Goal: Task Accomplishment & Management: Manage account settings

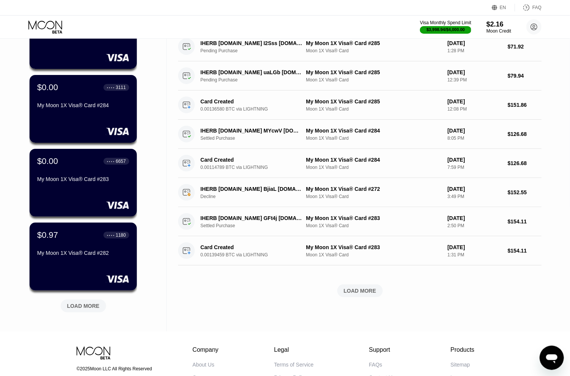
scroll to position [240, 0]
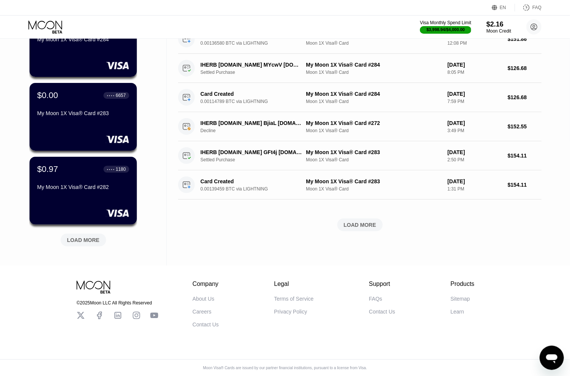
click at [94, 237] on div "LOAD MORE" at bounding box center [83, 240] width 33 height 7
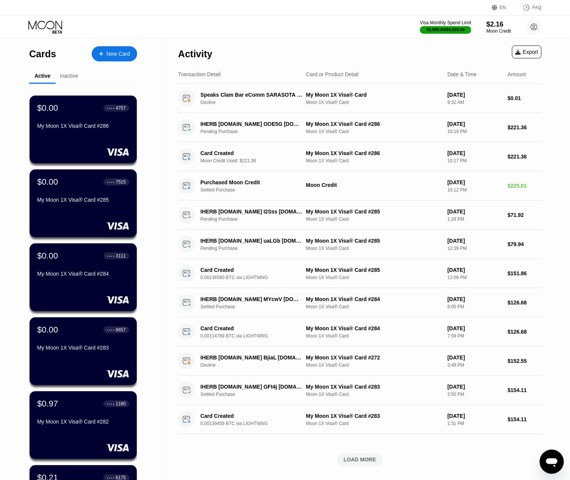
scroll to position [506, 0]
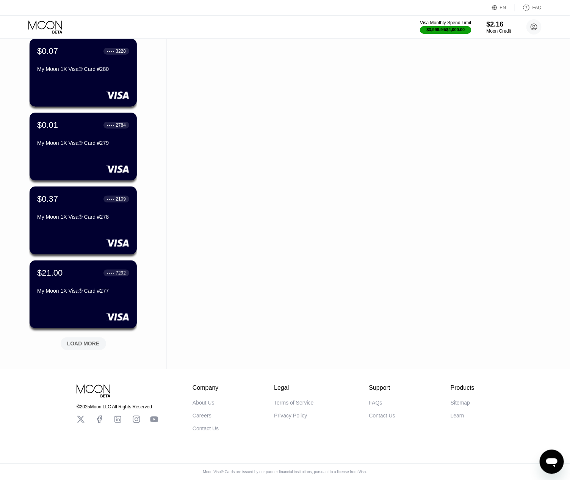
click at [88, 340] on div "LOAD MORE" at bounding box center [83, 343] width 33 height 7
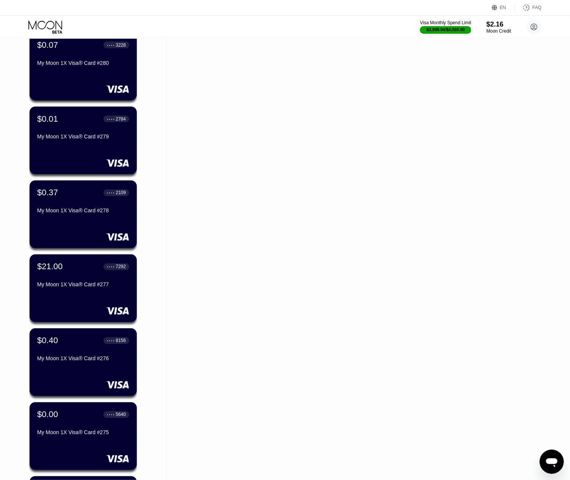
scroll to position [876, 0]
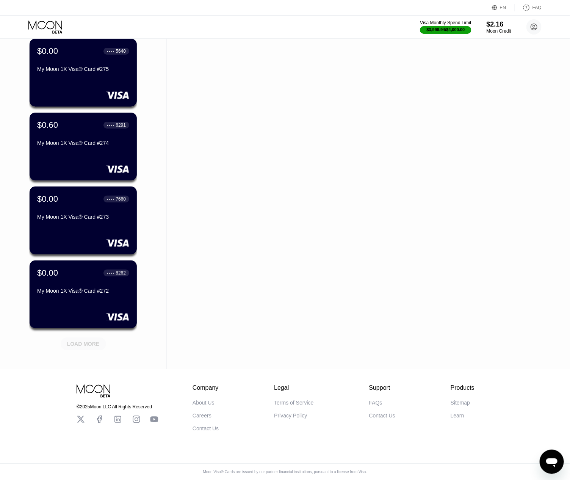
click at [88, 340] on div "LOAD MORE" at bounding box center [83, 343] width 33 height 7
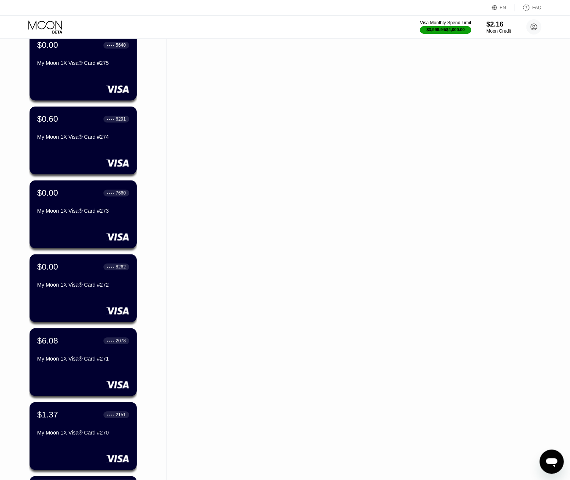
scroll to position [1245, 0]
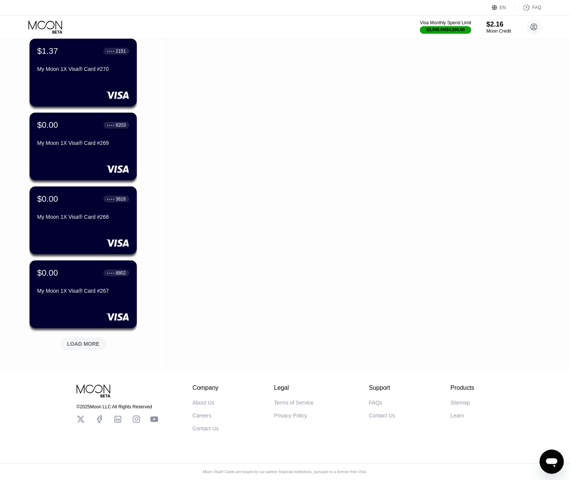
click at [88, 340] on div "LOAD MORE" at bounding box center [83, 343] width 33 height 7
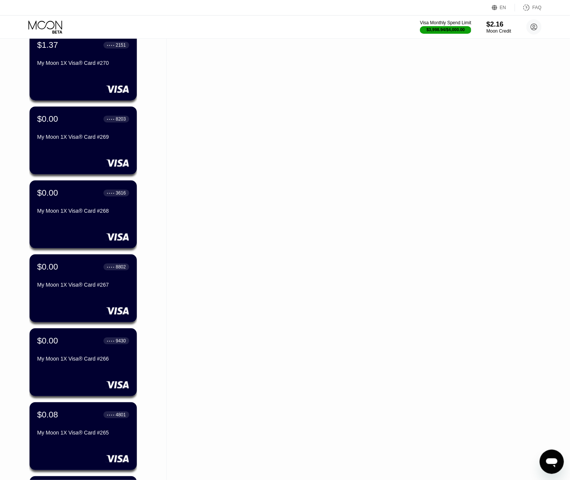
scroll to position [1615, 0]
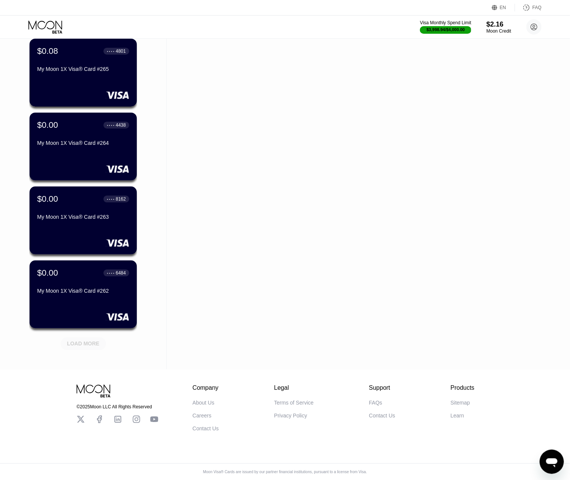
click at [88, 340] on div "LOAD MORE" at bounding box center [83, 343] width 33 height 7
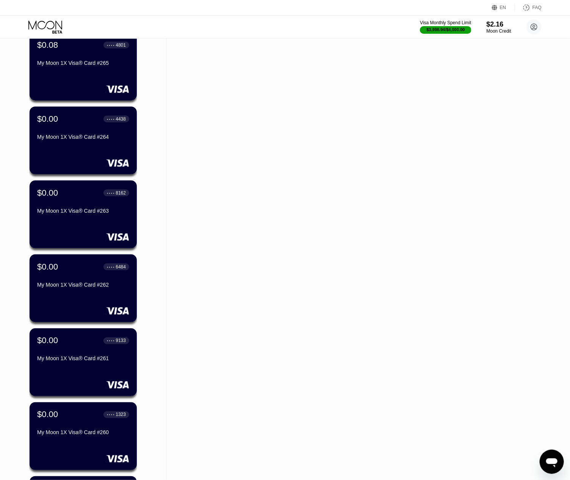
scroll to position [1984, 0]
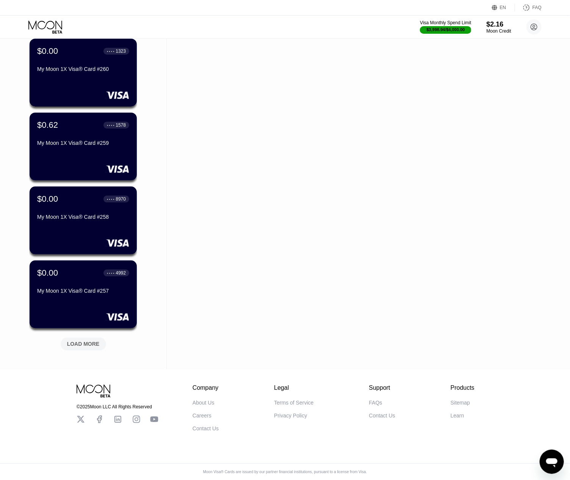
click at [88, 340] on div "LOAD MORE" at bounding box center [83, 343] width 33 height 7
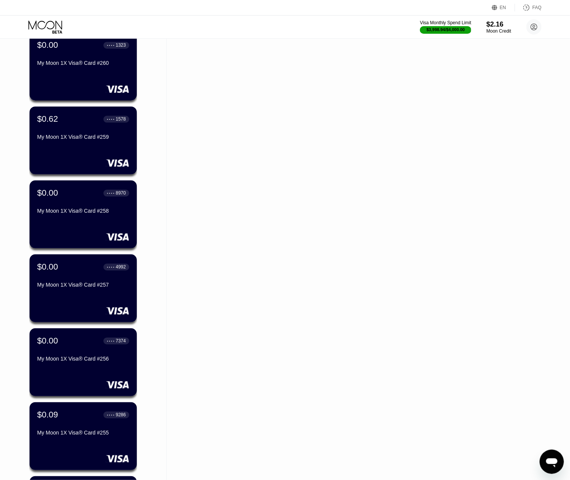
scroll to position [2353, 0]
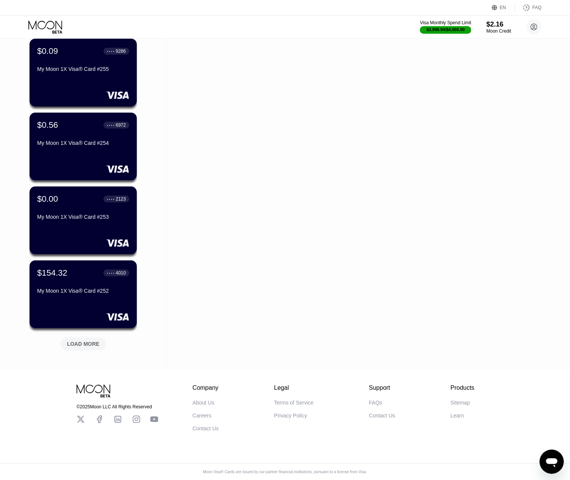
click at [88, 340] on div "LOAD MORE" at bounding box center [83, 343] width 33 height 7
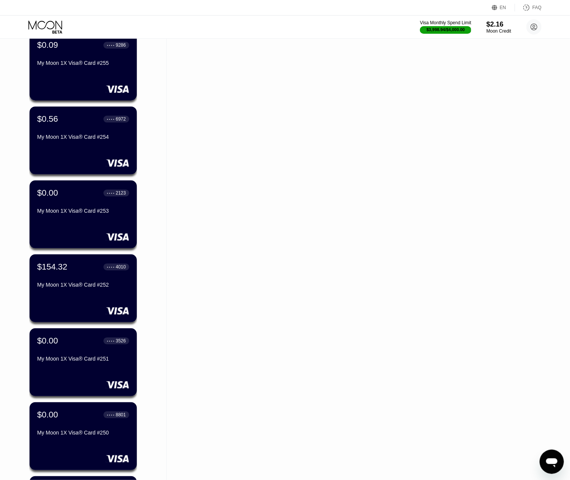
scroll to position [2722, 0]
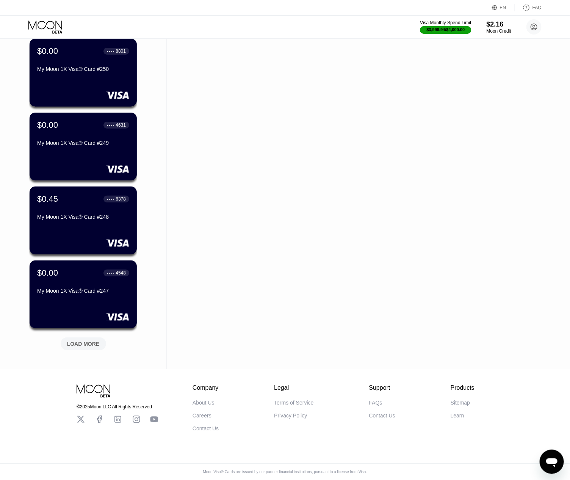
click at [88, 340] on div "LOAD MORE" at bounding box center [83, 343] width 33 height 7
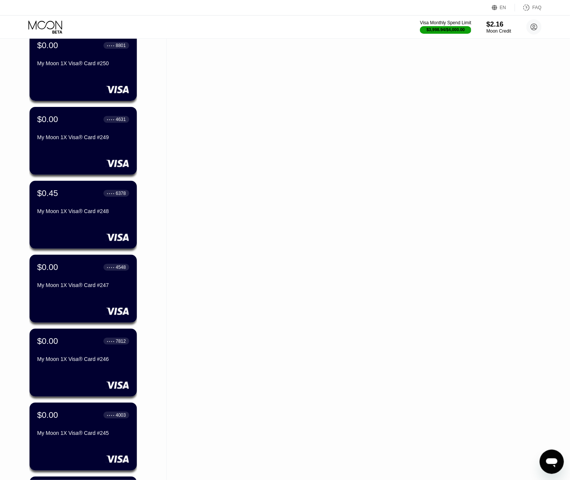
scroll to position [3092, 0]
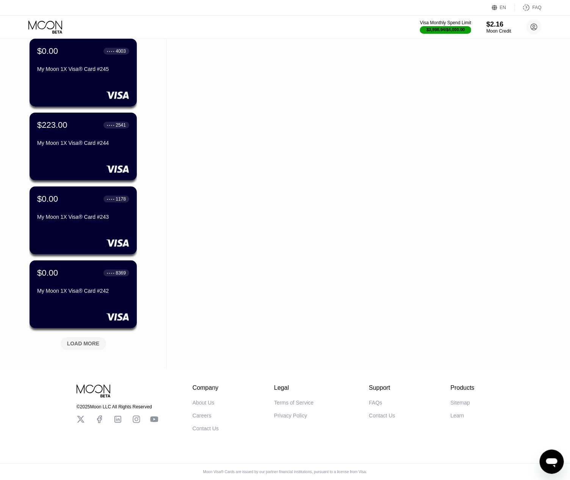
click at [81, 340] on div "LOAD MORE" at bounding box center [83, 343] width 33 height 7
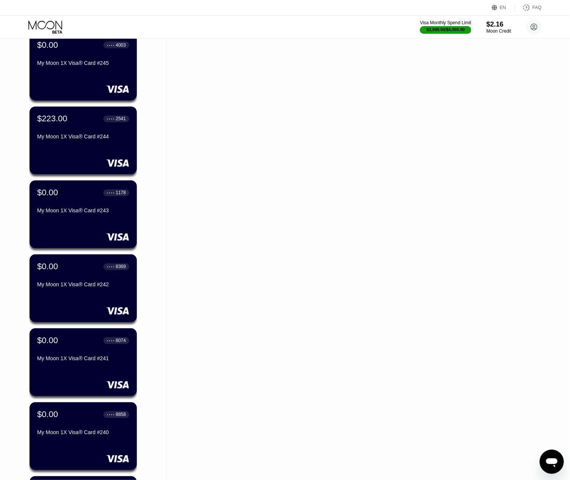
scroll to position [3461, 0]
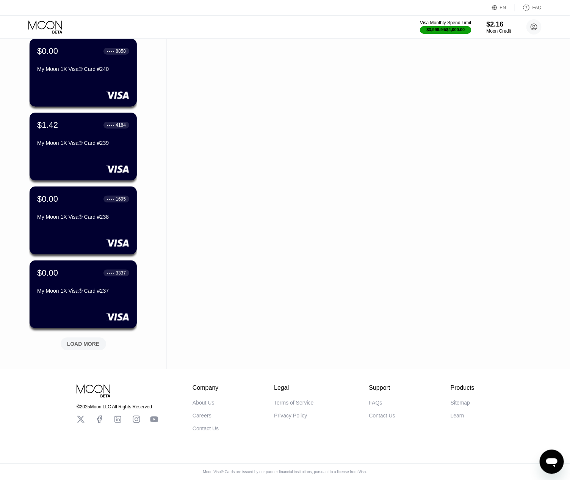
click at [81, 340] on div "LOAD MORE" at bounding box center [83, 343] width 33 height 7
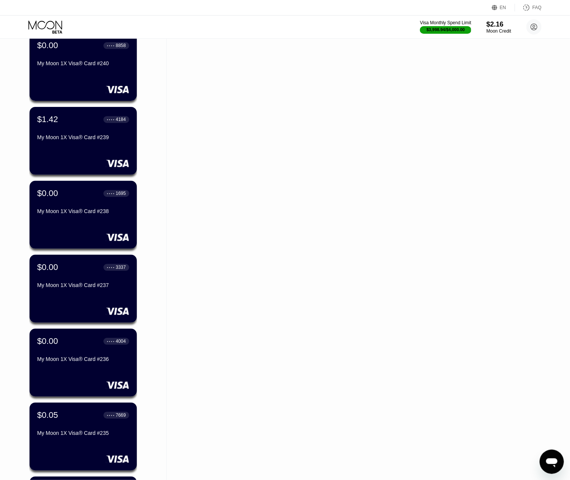
scroll to position [3831, 0]
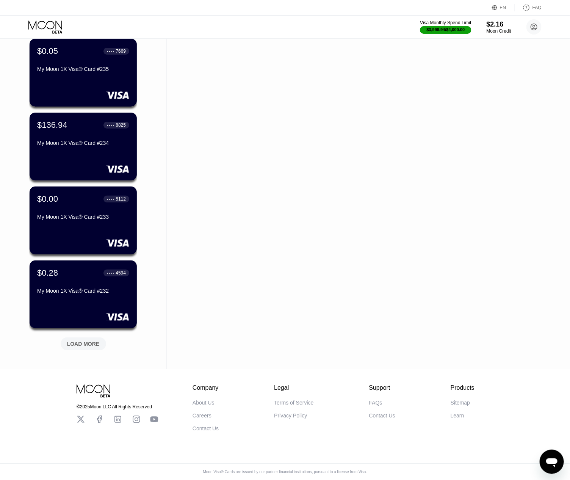
click at [95, 340] on div "LOAD MORE" at bounding box center [83, 343] width 33 height 7
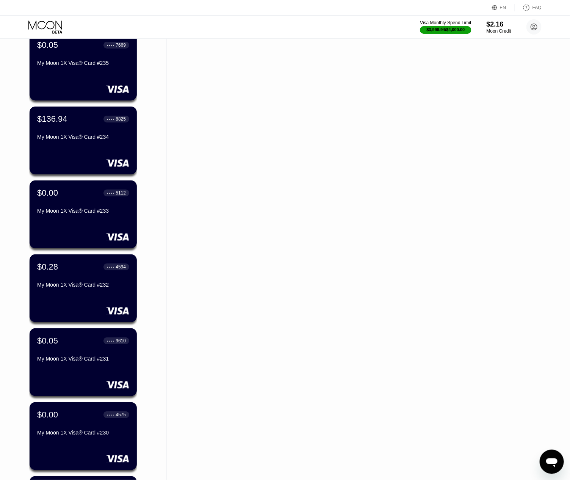
scroll to position [4200, 0]
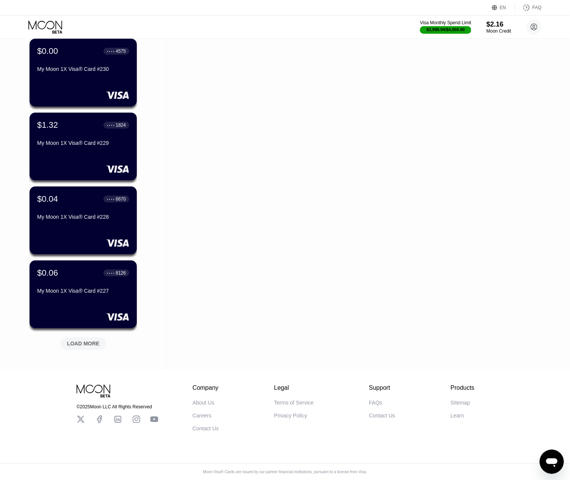
click at [95, 340] on div "LOAD MORE" at bounding box center [83, 343] width 33 height 7
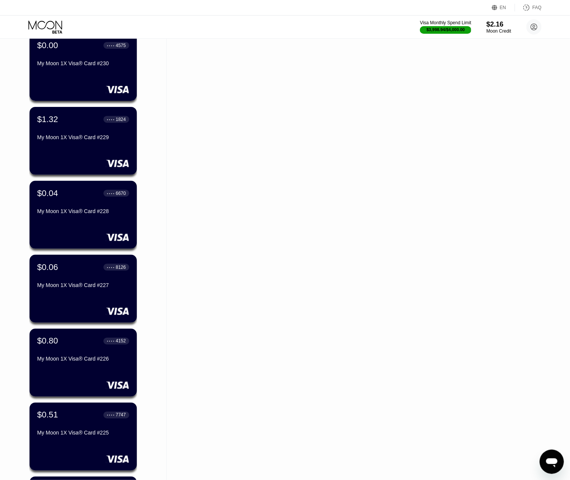
scroll to position [4570, 0]
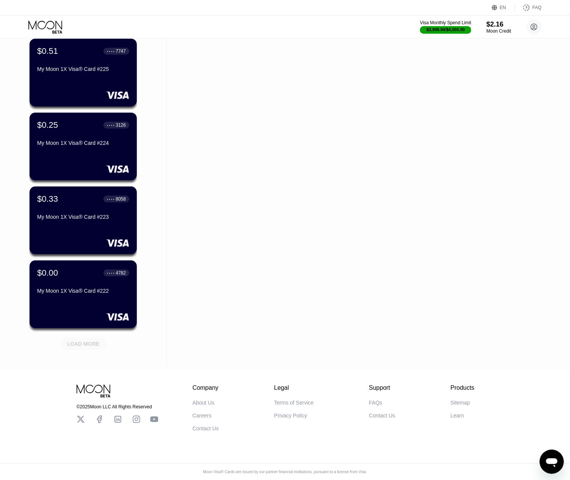
click at [102, 337] on div "LOAD MORE" at bounding box center [83, 343] width 45 height 13
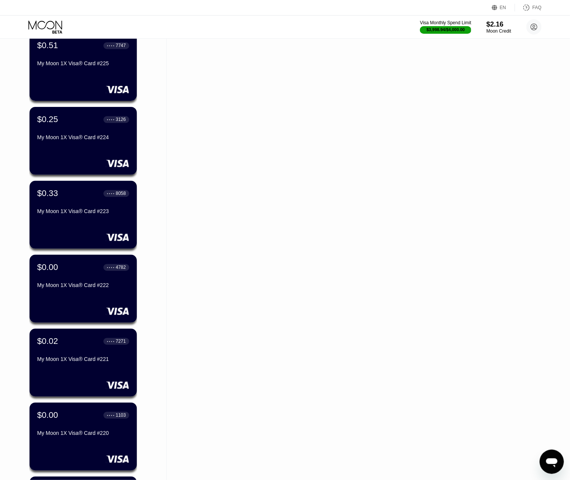
scroll to position [4939, 0]
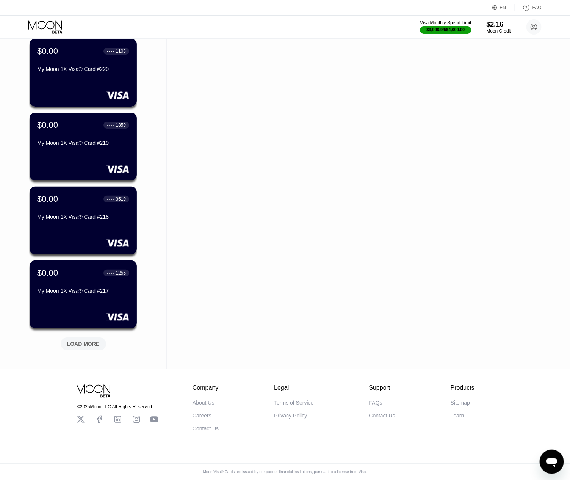
click at [83, 340] on div "LOAD MORE" at bounding box center [83, 343] width 33 height 7
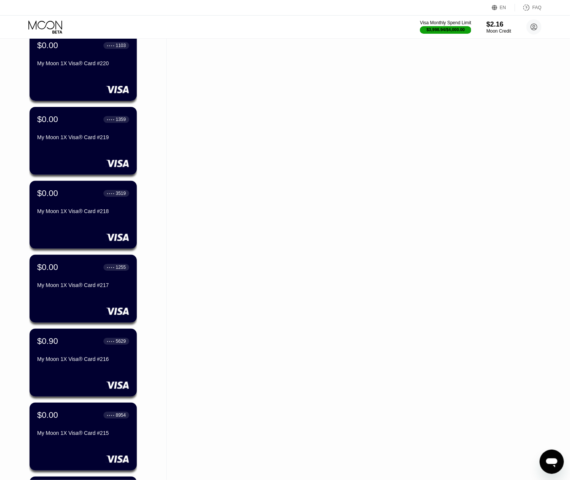
scroll to position [5309, 0]
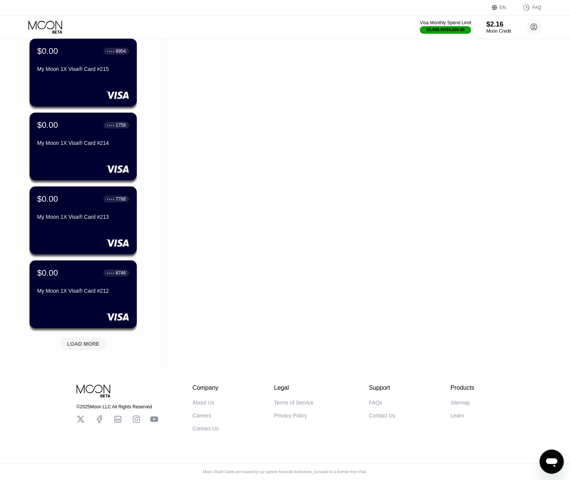
click at [83, 340] on div "LOAD MORE" at bounding box center [83, 343] width 33 height 7
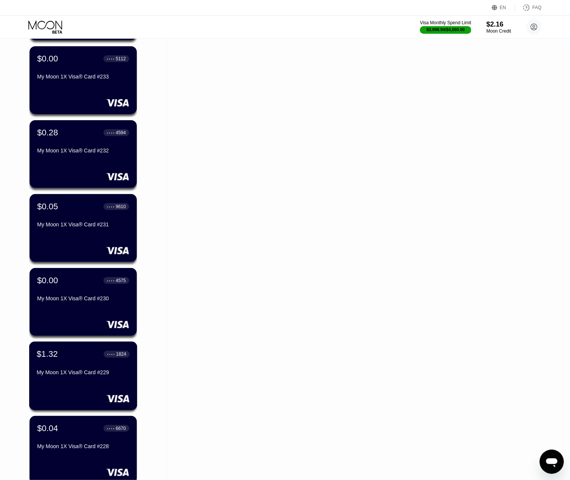
scroll to position [3881, 0]
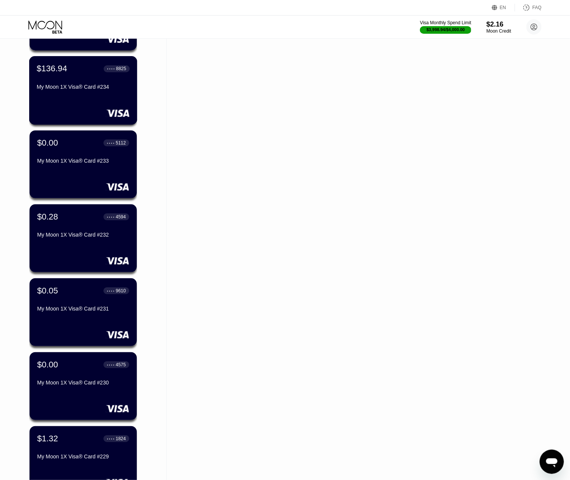
click at [88, 87] on div "My Moon 1X Visa® Card #234" at bounding box center [83, 87] width 93 height 6
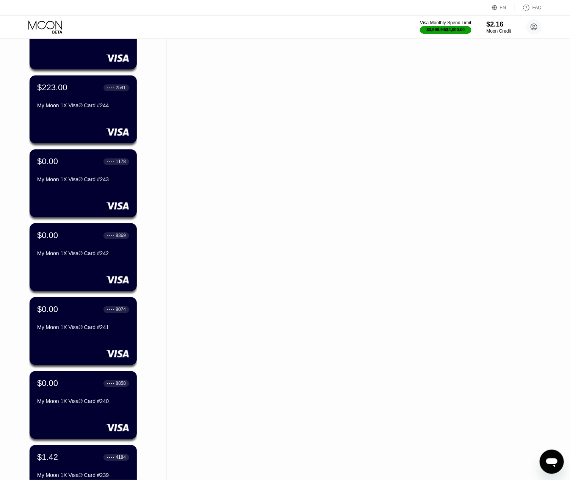
scroll to position [3081, 0]
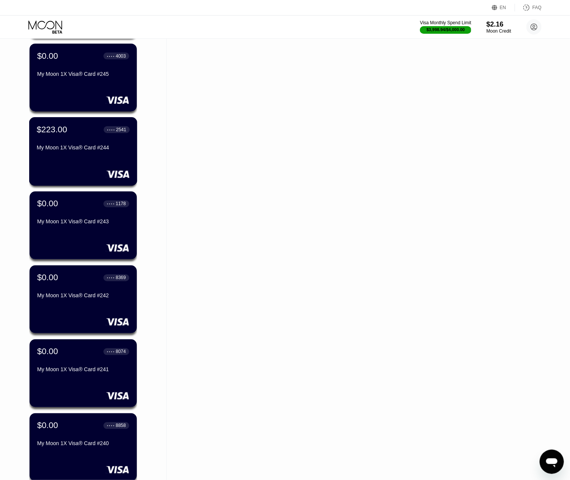
click at [100, 151] on div "My Moon 1X Visa® Card #244" at bounding box center [83, 148] width 93 height 6
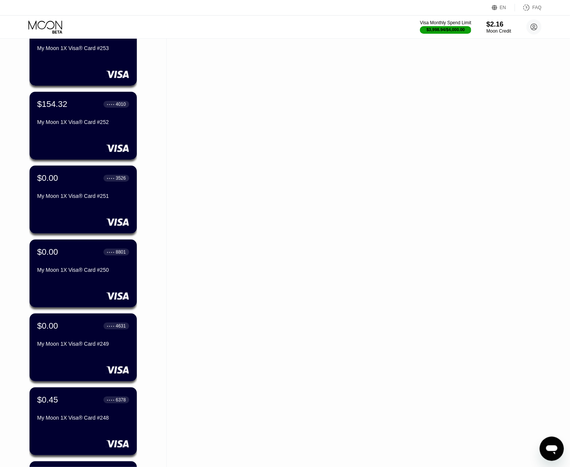
scroll to position [2474, 0]
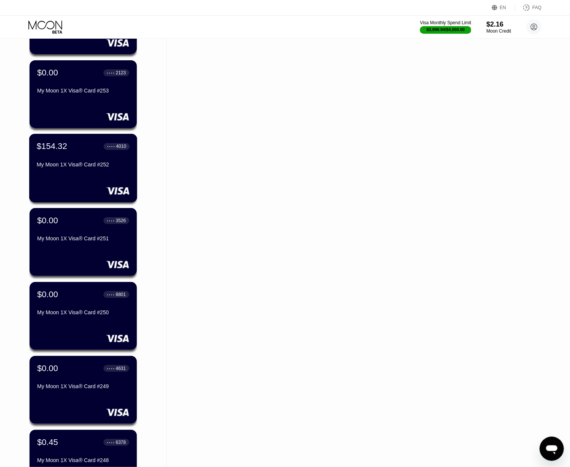
click at [86, 179] on div "$154.32 ● ● ● ● 4010 My Moon 1X Visa® Card #252" at bounding box center [83, 168] width 108 height 69
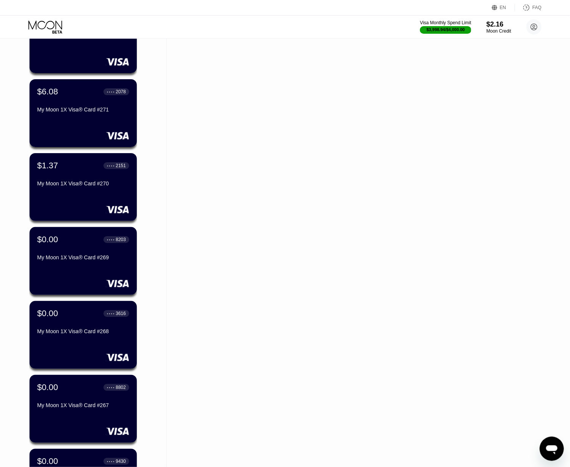
scroll to position [1083, 0]
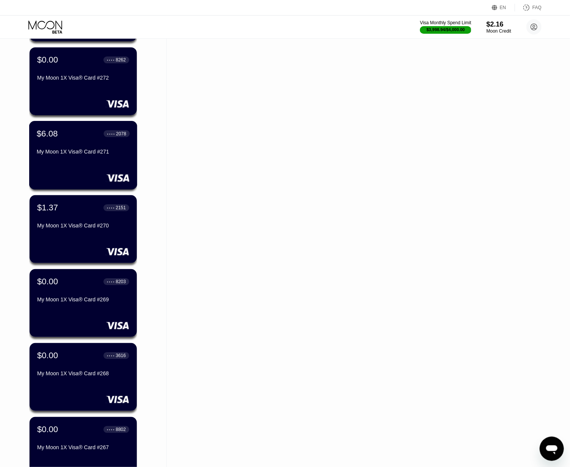
click at [107, 155] on div "My Moon 1X Visa® Card #271" at bounding box center [83, 152] width 93 height 6
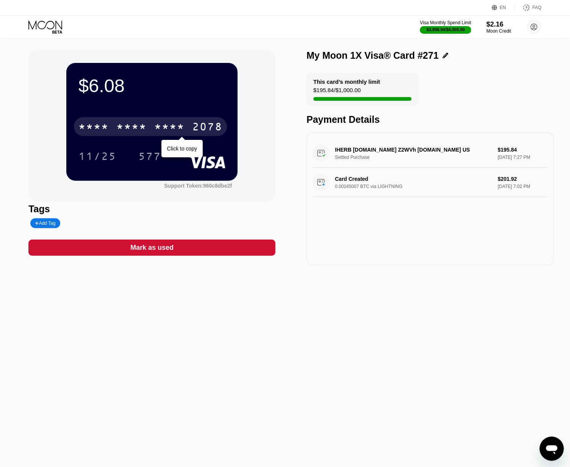
click at [195, 130] on div "2078" at bounding box center [207, 128] width 30 height 12
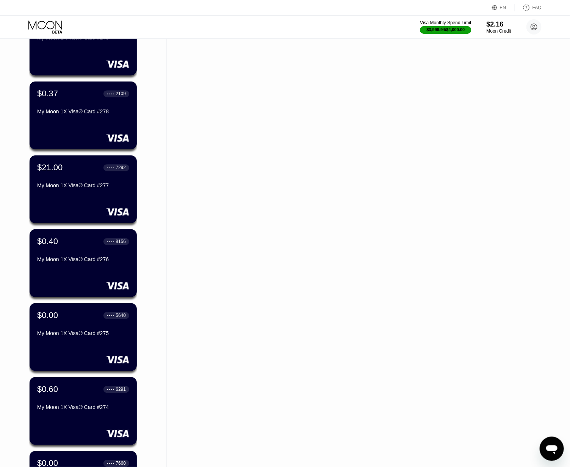
scroll to position [647, 0]
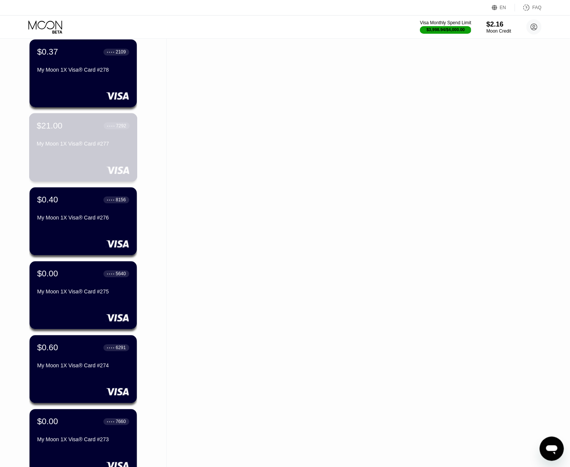
click at [80, 147] on div "My Moon 1X Visa® Card #277" at bounding box center [83, 144] width 93 height 6
